Goal: Transaction & Acquisition: Purchase product/service

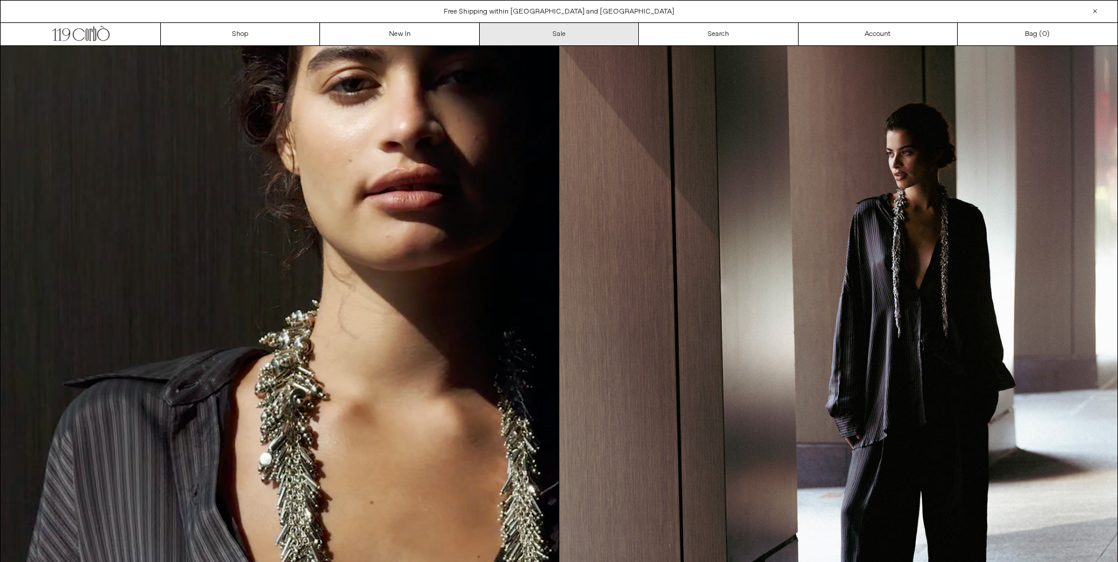
click at [552, 30] on link "Sale" at bounding box center [559, 34] width 159 height 22
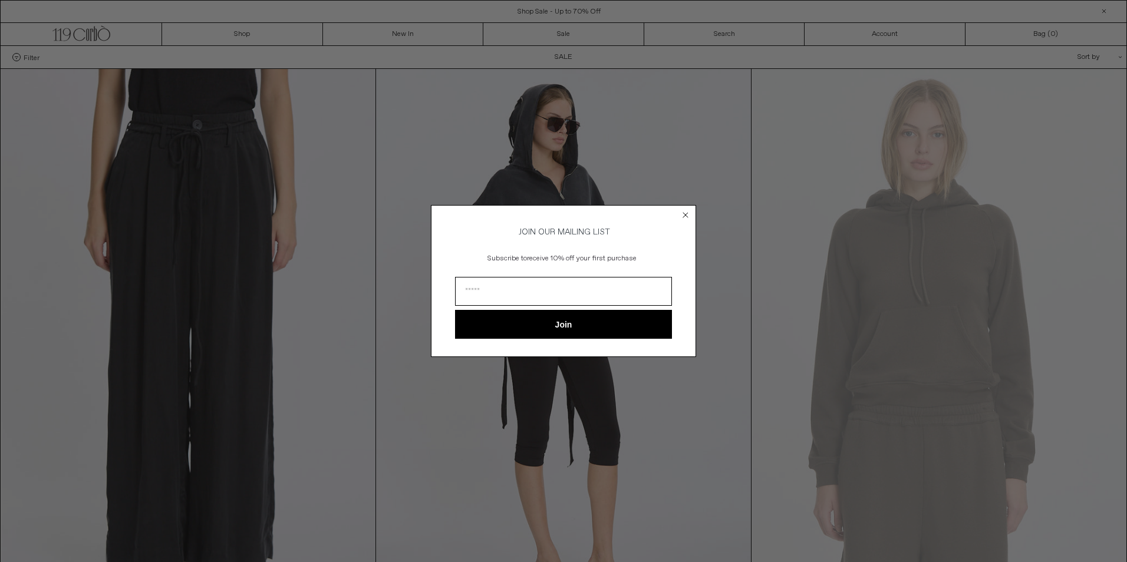
click at [685, 212] on circle "Close dialog" at bounding box center [685, 214] width 11 height 11
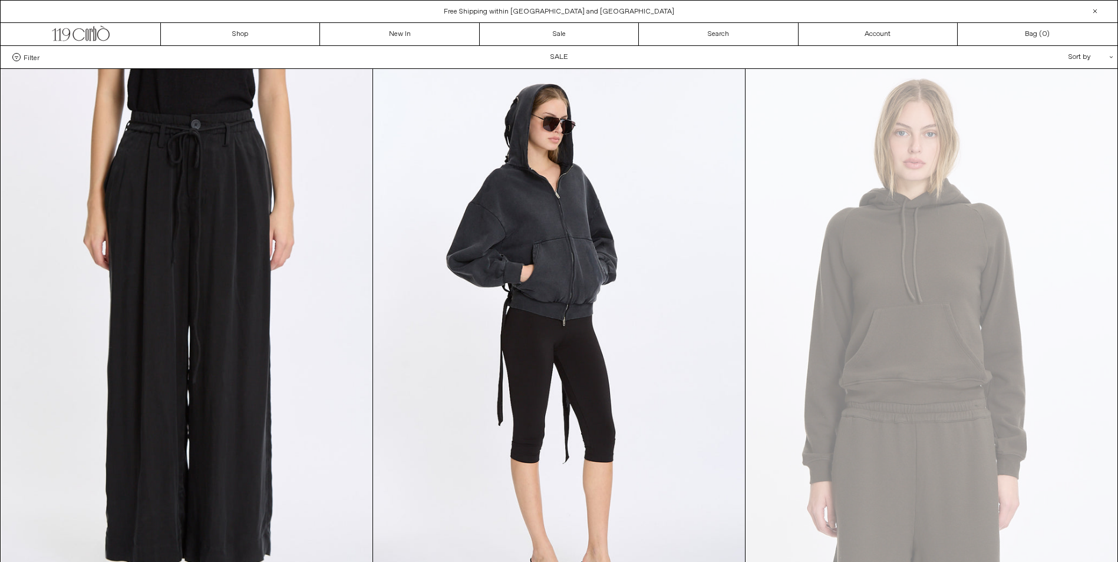
click at [560, 55] on div "Filter Designer .cls-1{fill:#231f20} Ann Demeulemeester Balenciaga Doffer Boys" at bounding box center [559, 57] width 1117 height 22
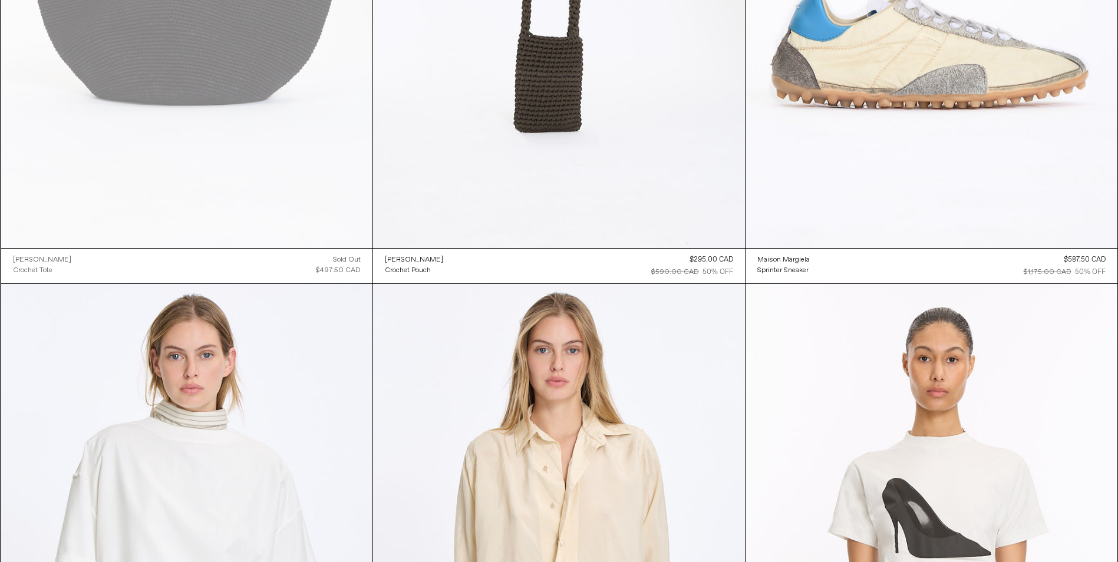
scroll to position [2752, 0]
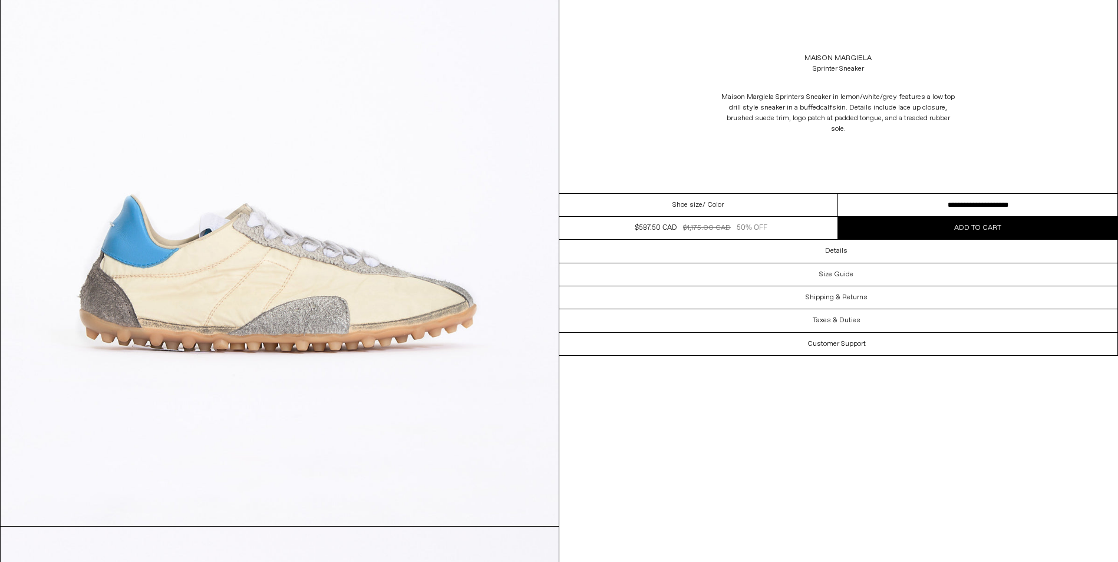
scroll to position [313, 0]
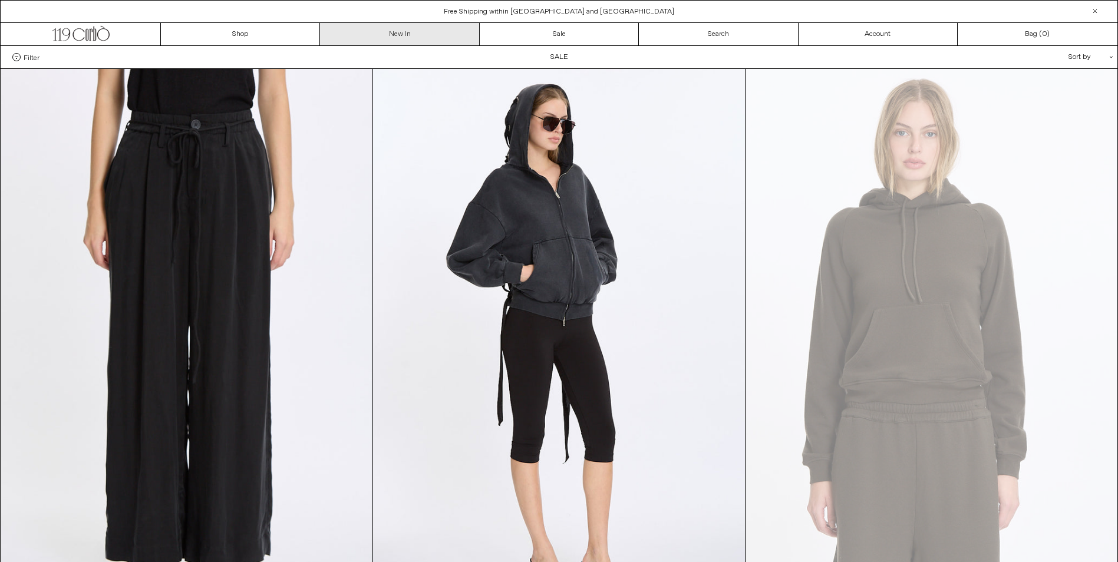
click at [392, 39] on link "New In" at bounding box center [399, 34] width 159 height 22
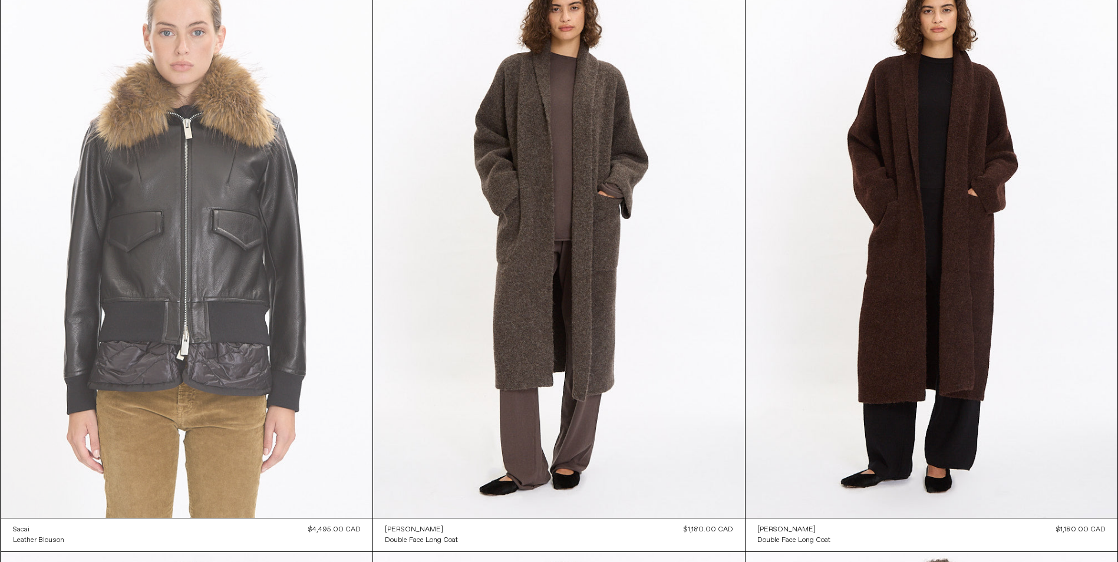
scroll to position [109, 0]
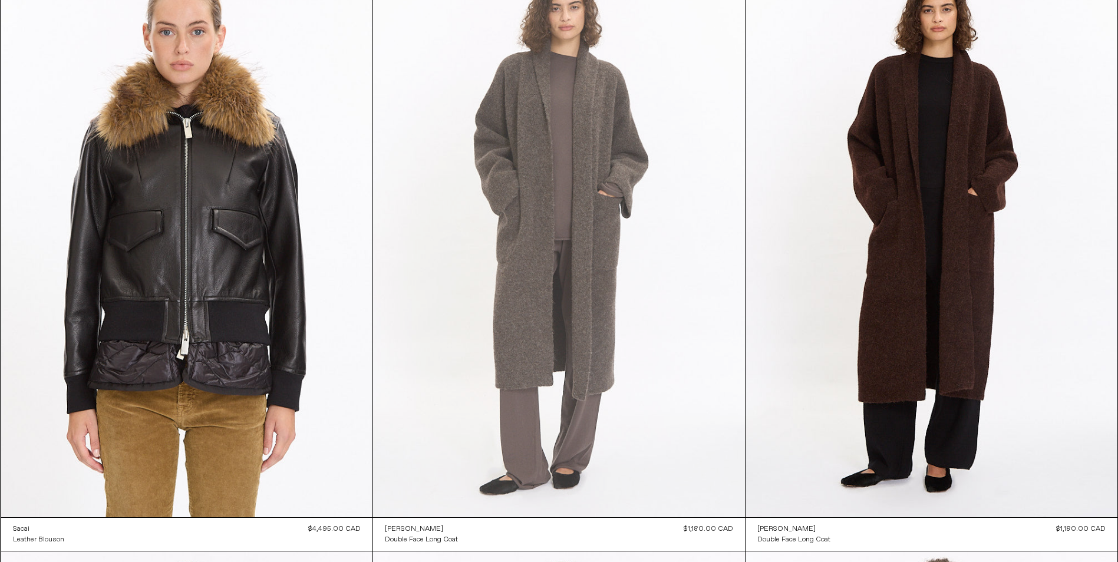
click at [437, 200] on at bounding box center [559, 238] width 372 height 557
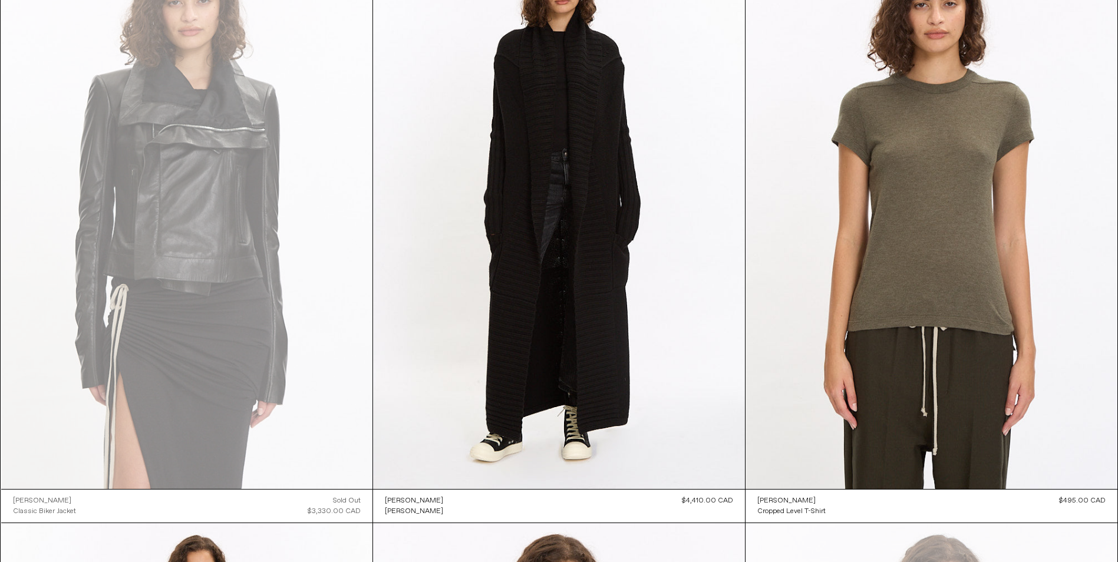
scroll to position [4859, 0]
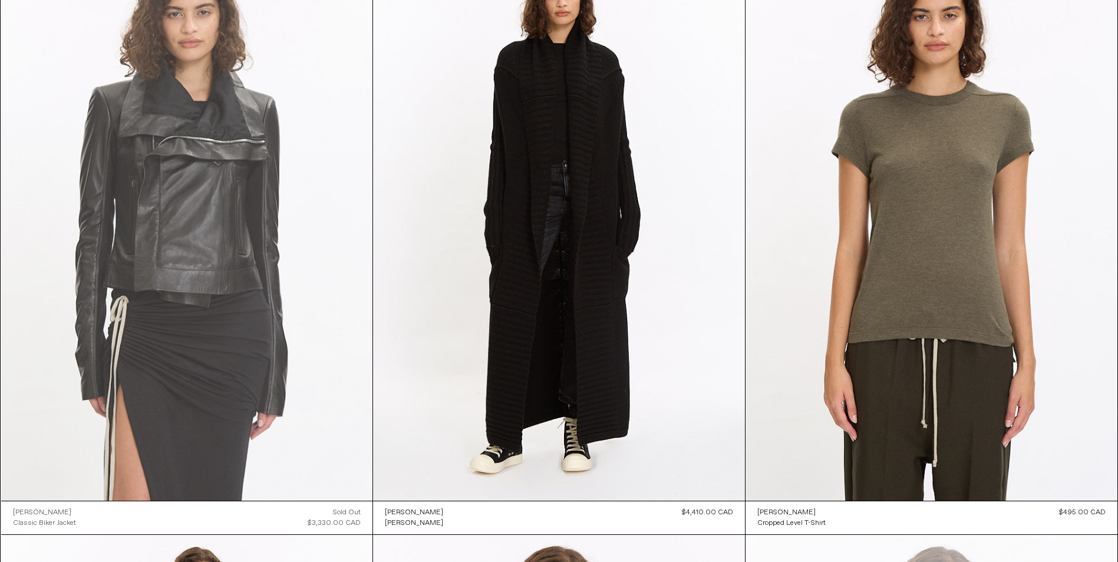
click at [202, 320] on at bounding box center [187, 221] width 372 height 557
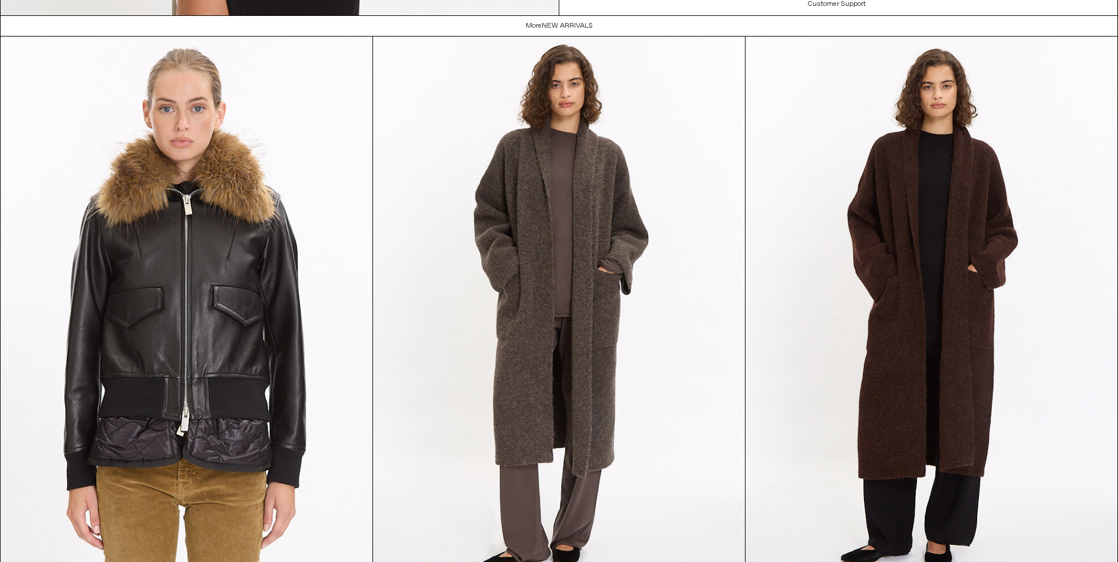
scroll to position [3540, 0]
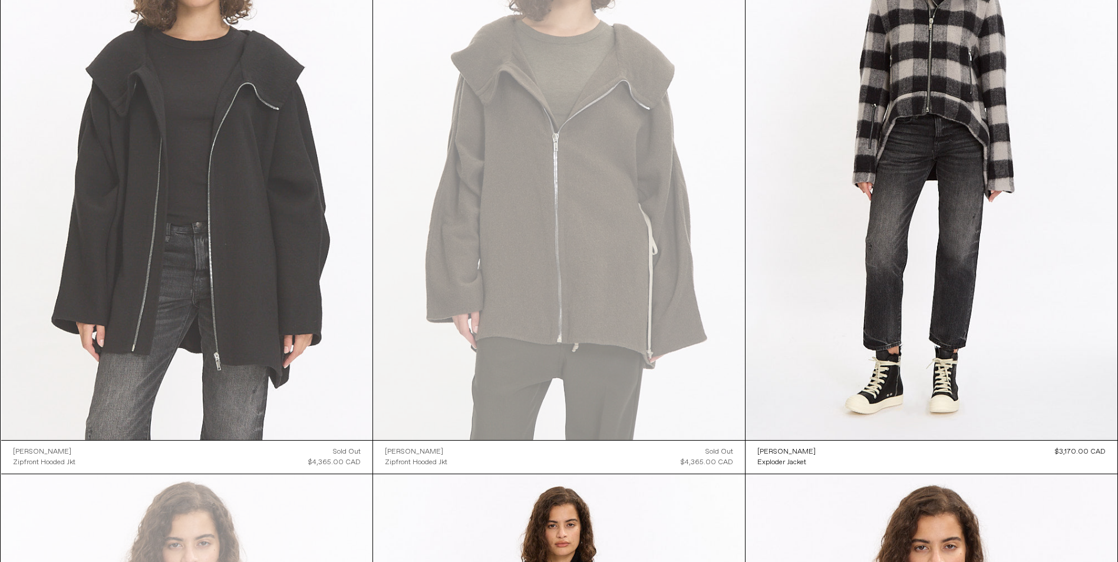
scroll to position [4176, 0]
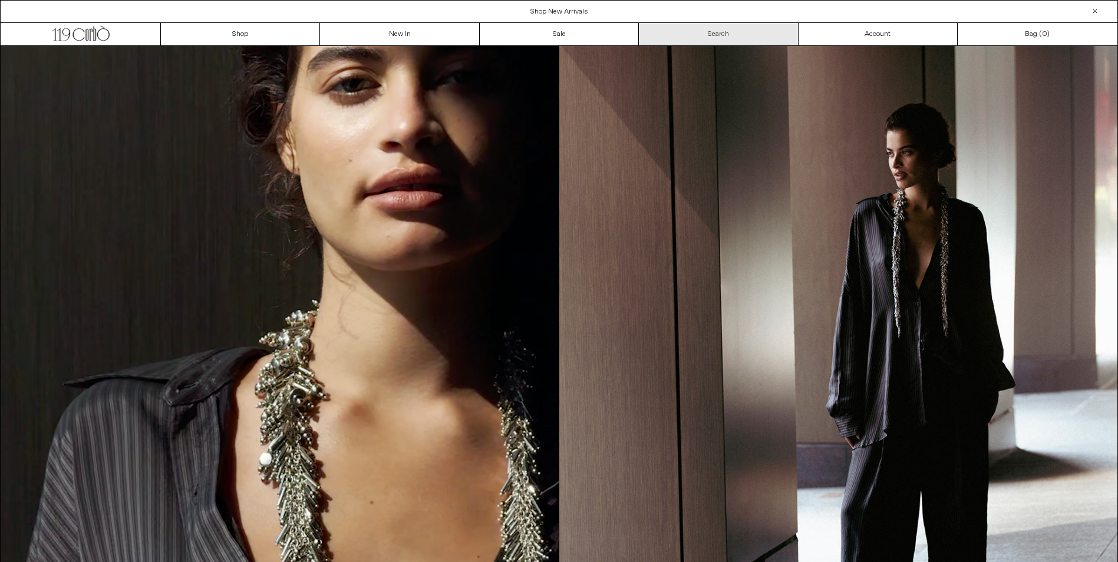
click at [723, 35] on link "Search" at bounding box center [718, 34] width 159 height 22
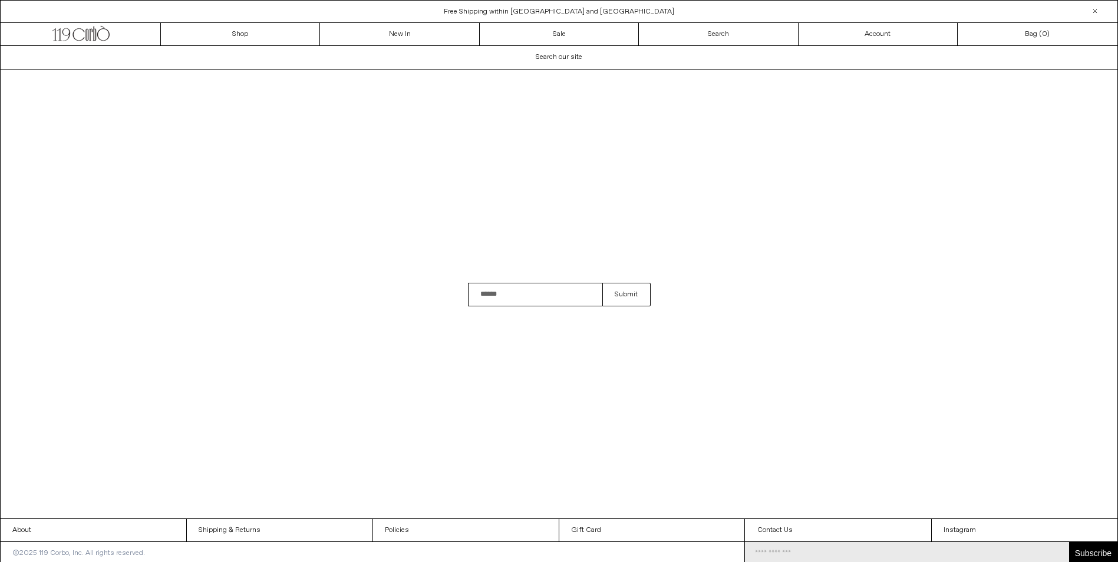
click at [551, 295] on input "Search" at bounding box center [535, 295] width 135 height 24
type input "**********"
click at [602, 283] on button "Submit" at bounding box center [626, 295] width 48 height 24
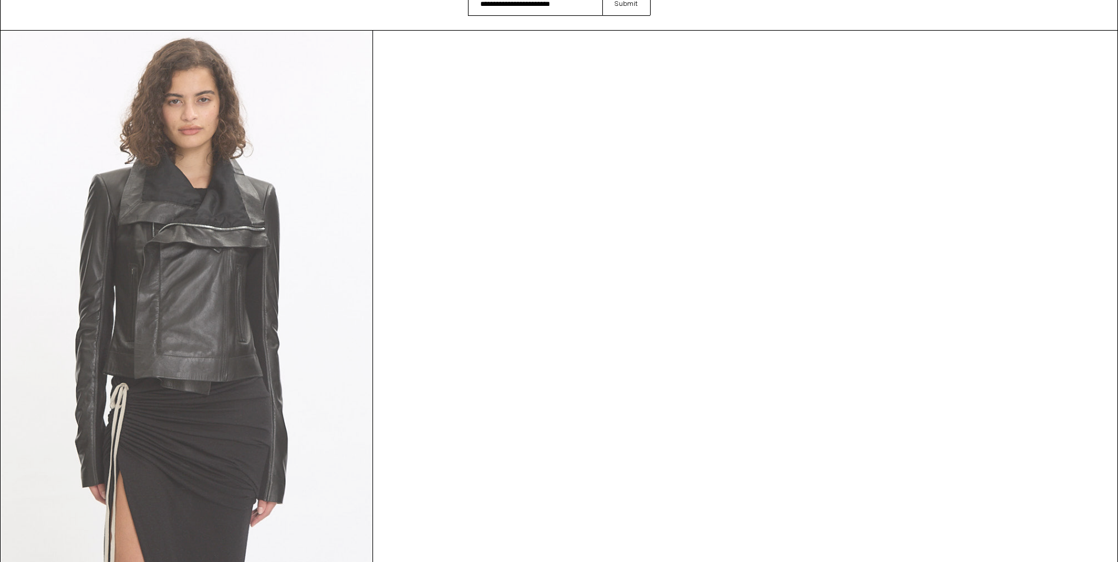
scroll to position [238, 0]
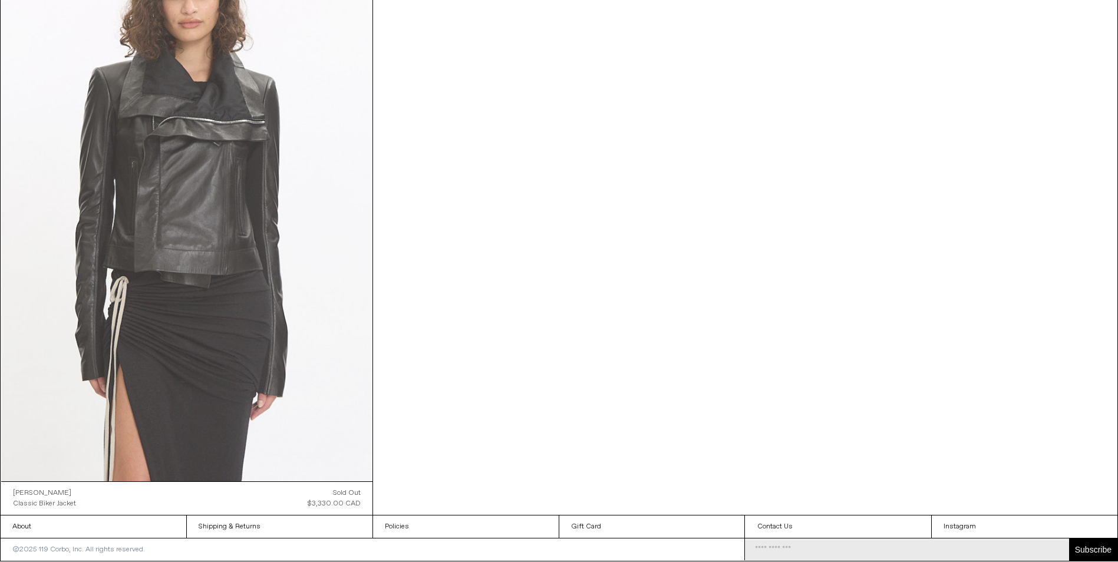
click at [197, 361] on at bounding box center [187, 202] width 372 height 557
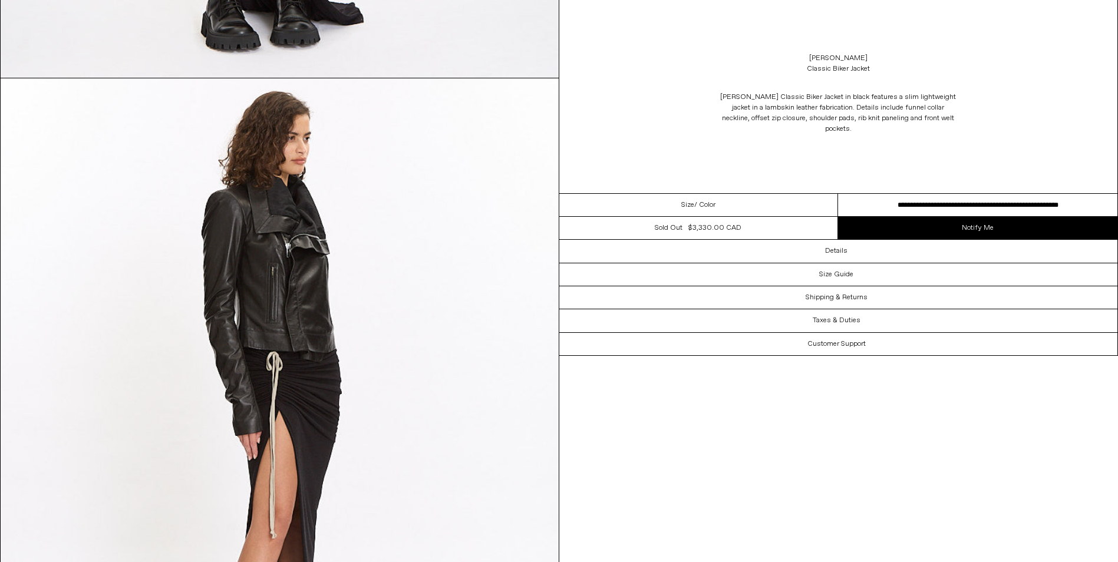
scroll to position [1316, 0]
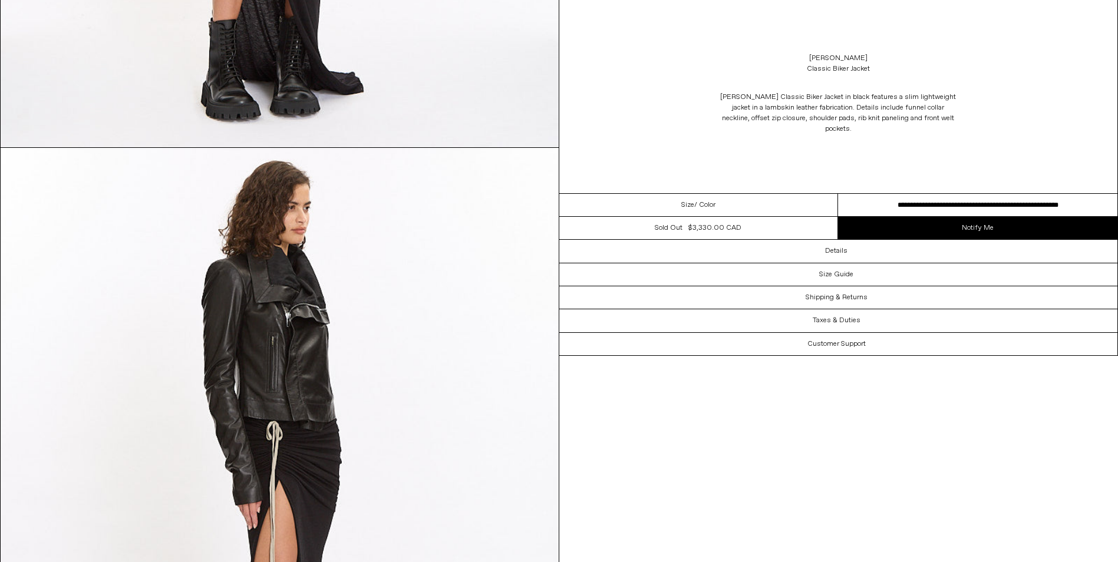
click at [964, 196] on select "**********" at bounding box center [977, 205] width 279 height 23
click at [748, 519] on div "Home / Designers / Classic Biker Jacket [PERSON_NAME] Classic Biker Jacket [PER…" at bounding box center [559, 485] width 1118 height 3511
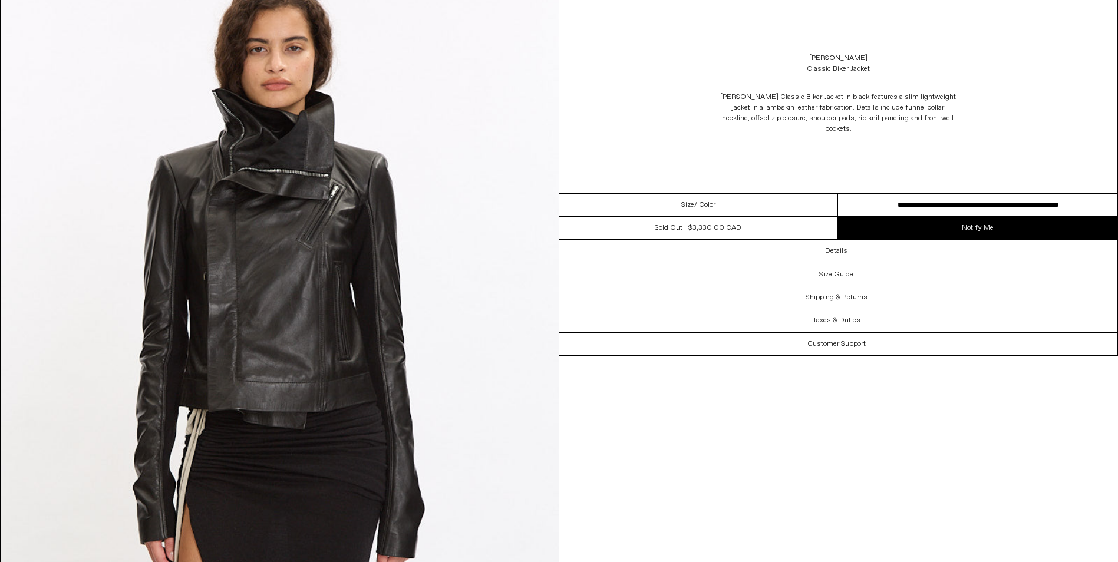
scroll to position [2897, 0]
